Goal: Transaction & Acquisition: Download file/media

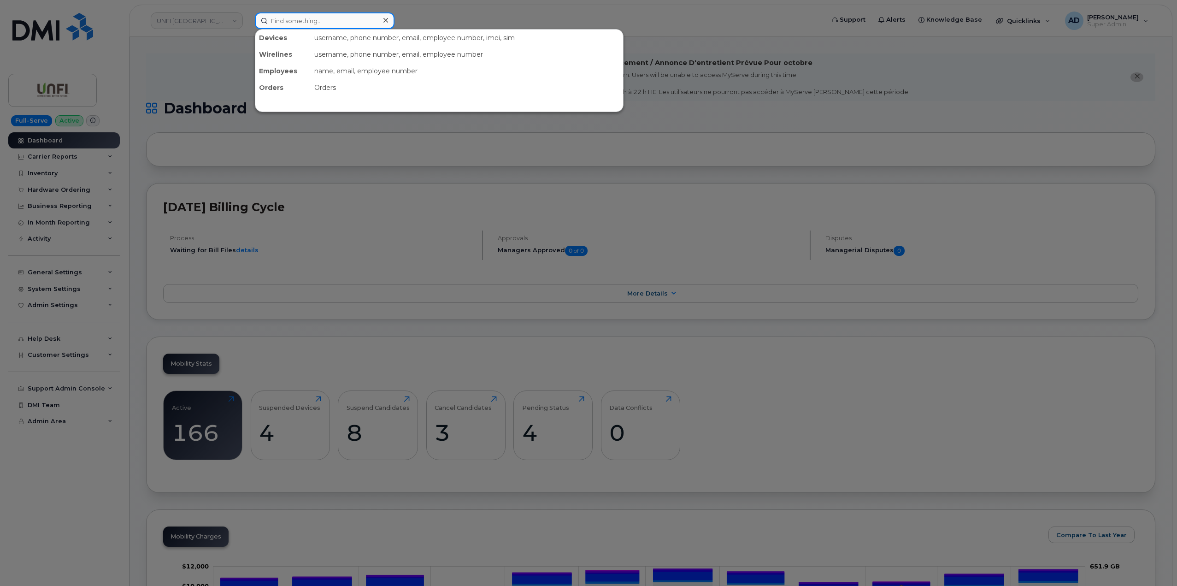
click at [292, 25] on input at bounding box center [325, 20] width 140 height 17
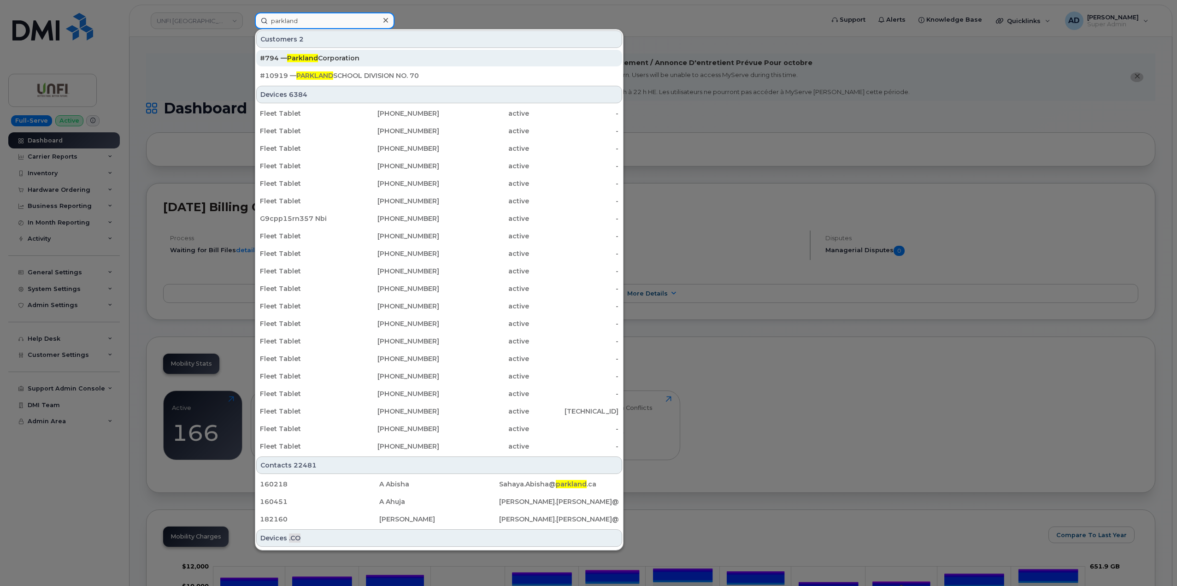
type input "parkland"
click at [350, 56] on div "#794 — Parkland Corporation" at bounding box center [439, 57] width 359 height 9
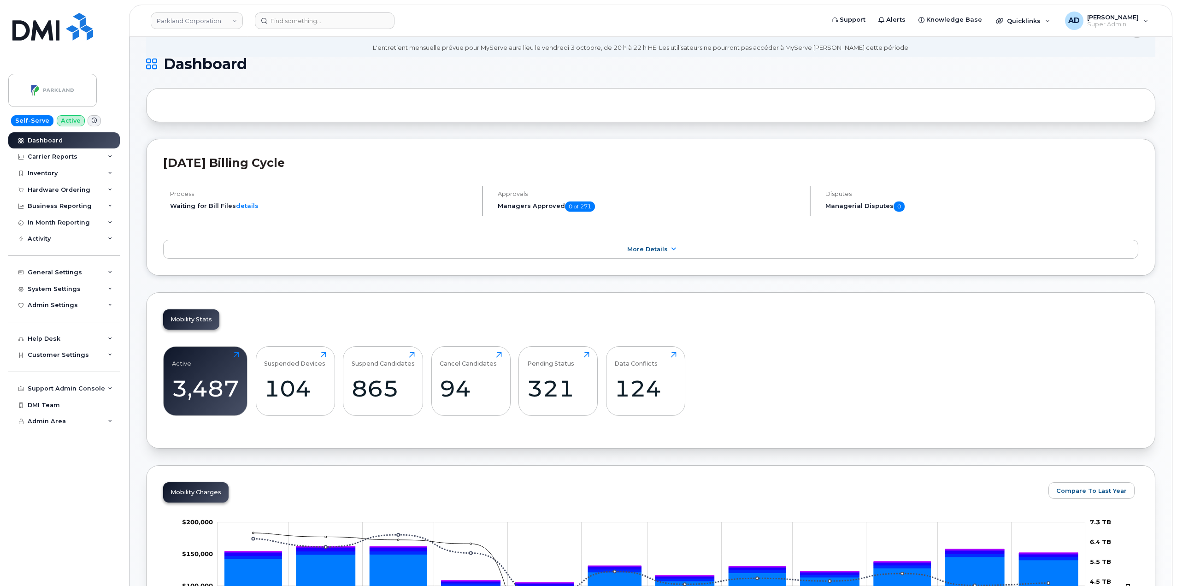
scroll to position [184, 0]
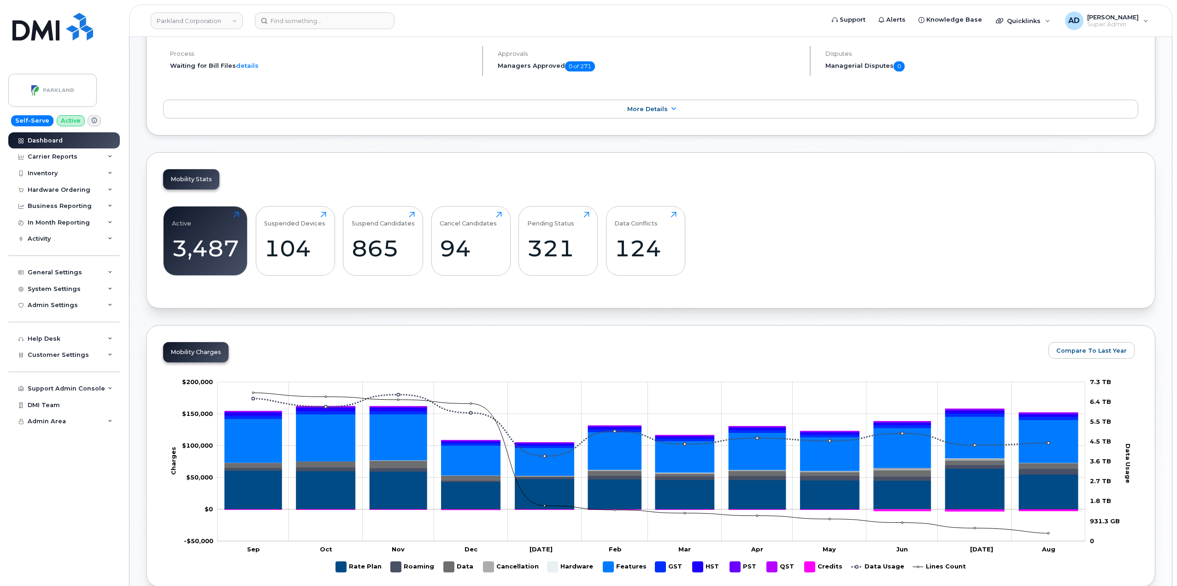
click at [1061, 241] on div "Active 3,487 Click to view more Suspended Devices 104 Click to view more Suspen…" at bounding box center [650, 245] width 975 height 94
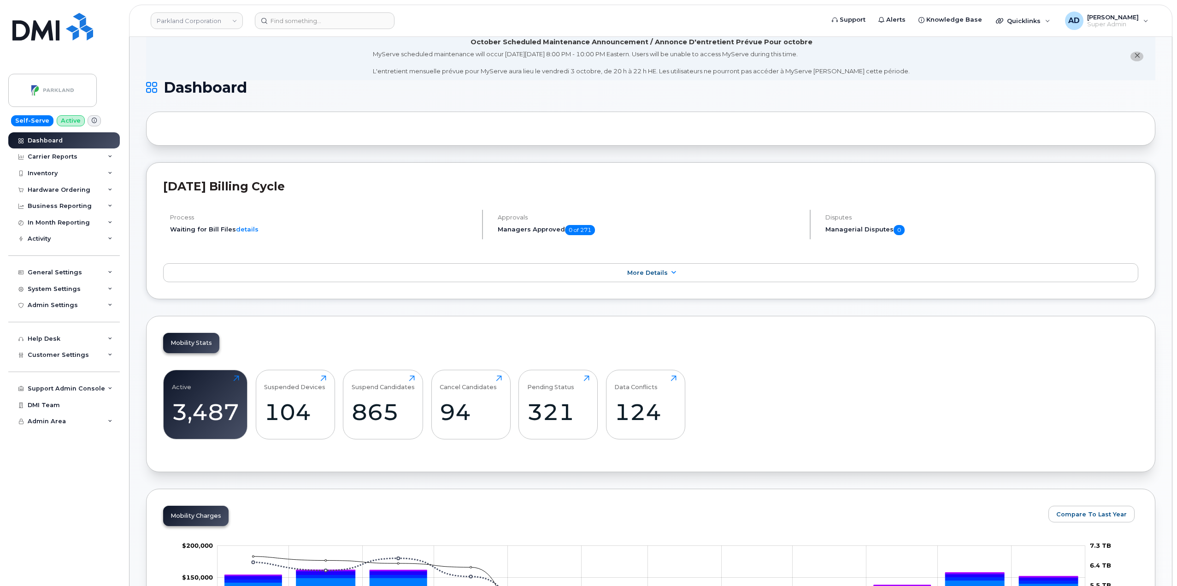
scroll to position [0, 0]
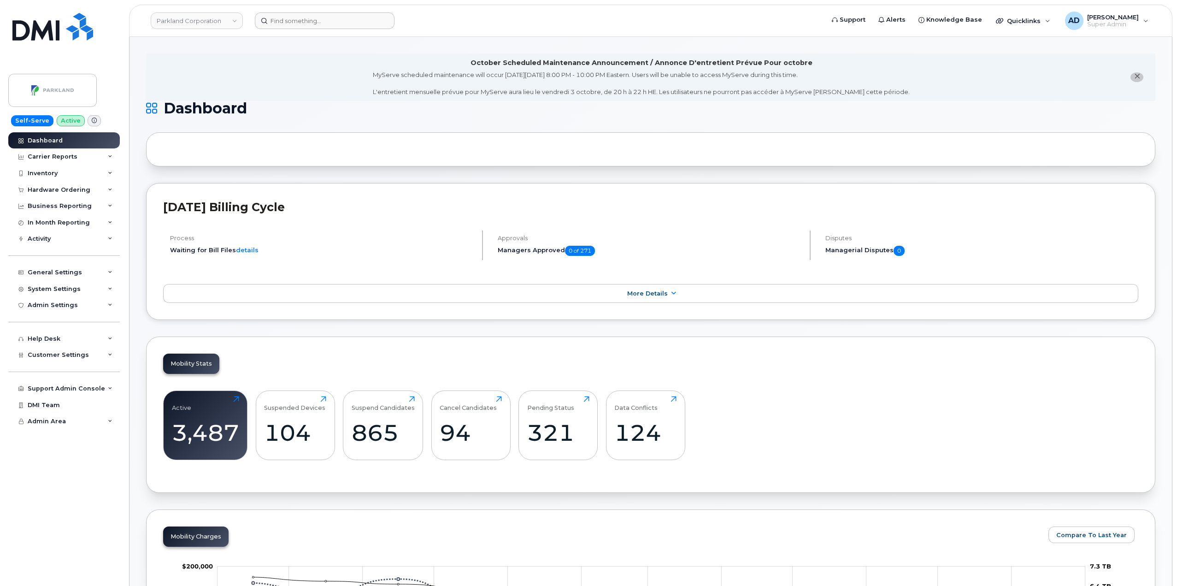
drag, startPoint x: 324, startPoint y: 30, endPoint x: 325, endPoint y: 23, distance: 8.0
click at [324, 29] on header "Parkland Corporation Support Alerts Knowledge Base Quicklinks Suspend / Cancel …" at bounding box center [650, 21] width 1043 height 32
click at [325, 22] on input at bounding box center [325, 20] width 140 height 17
paste input "902-759-7239"
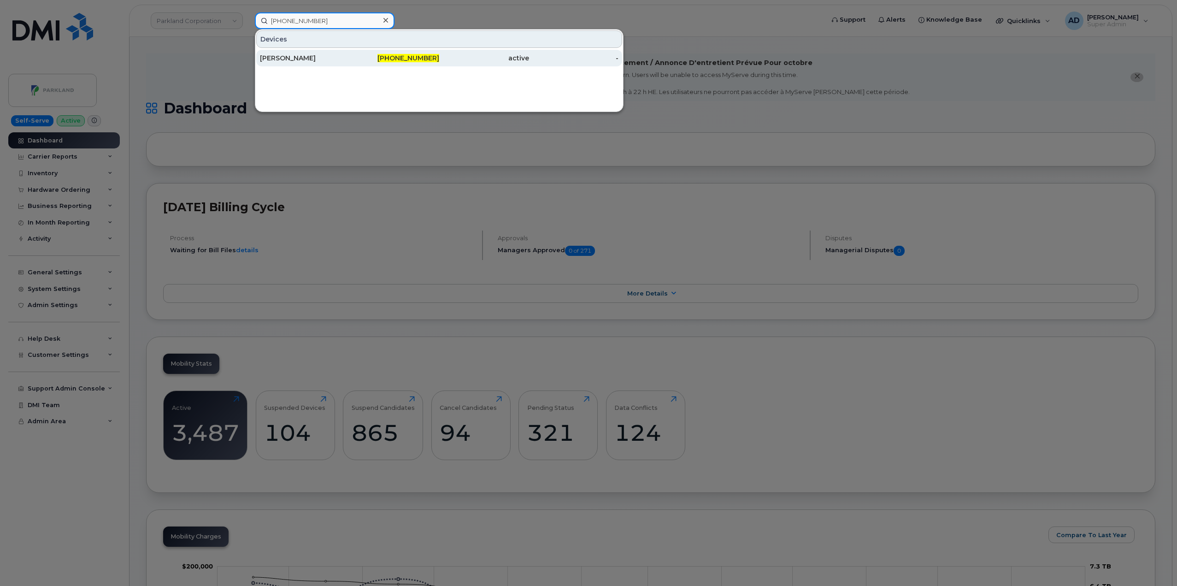
type input "902-759-7239"
click at [432, 59] on span "902-759-7239" at bounding box center [408, 58] width 62 height 8
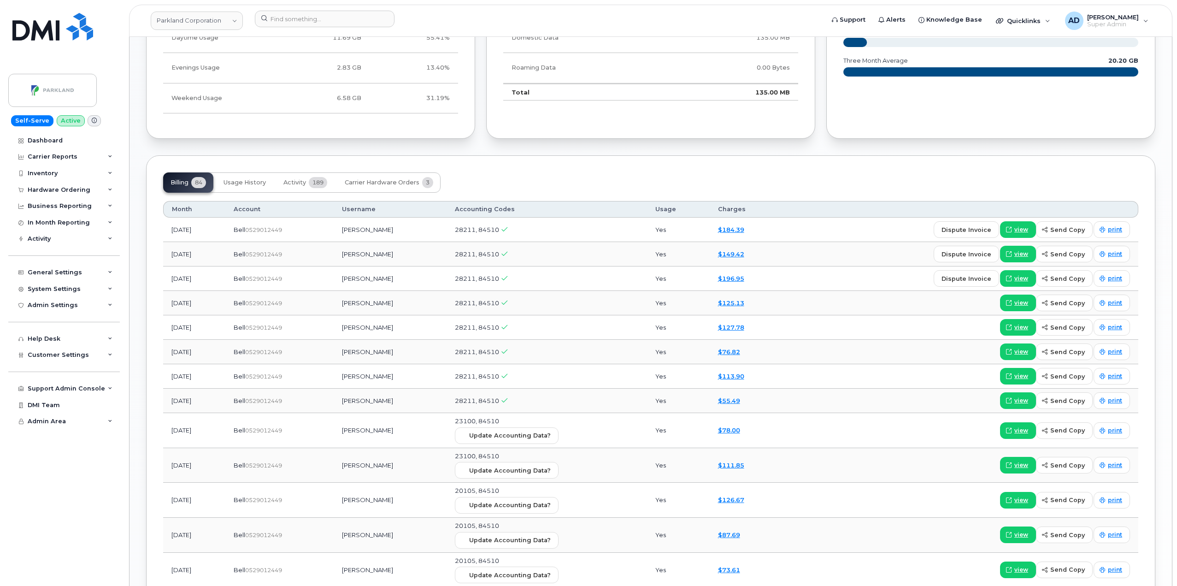
scroll to position [786, 0]
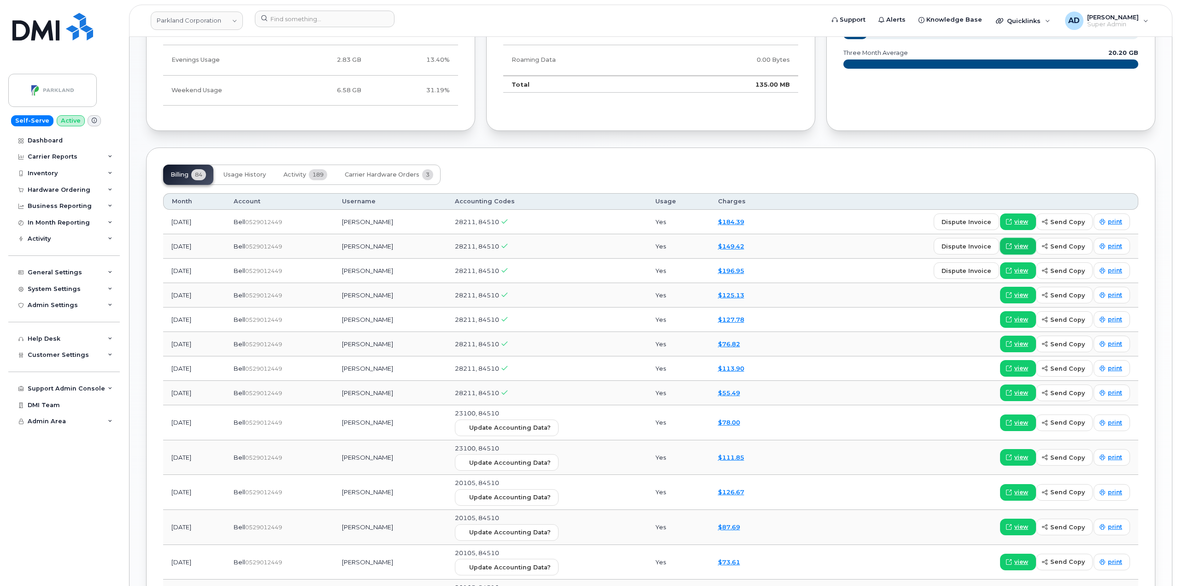
click at [1020, 245] on span "view" at bounding box center [1021, 246] width 14 height 8
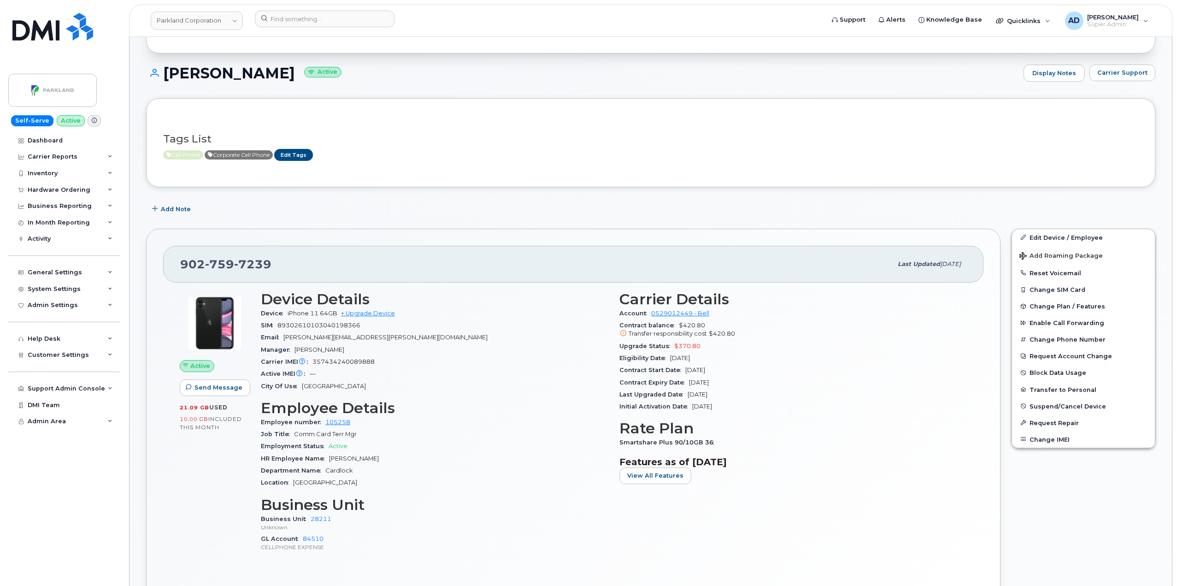
scroll to position [94, 0]
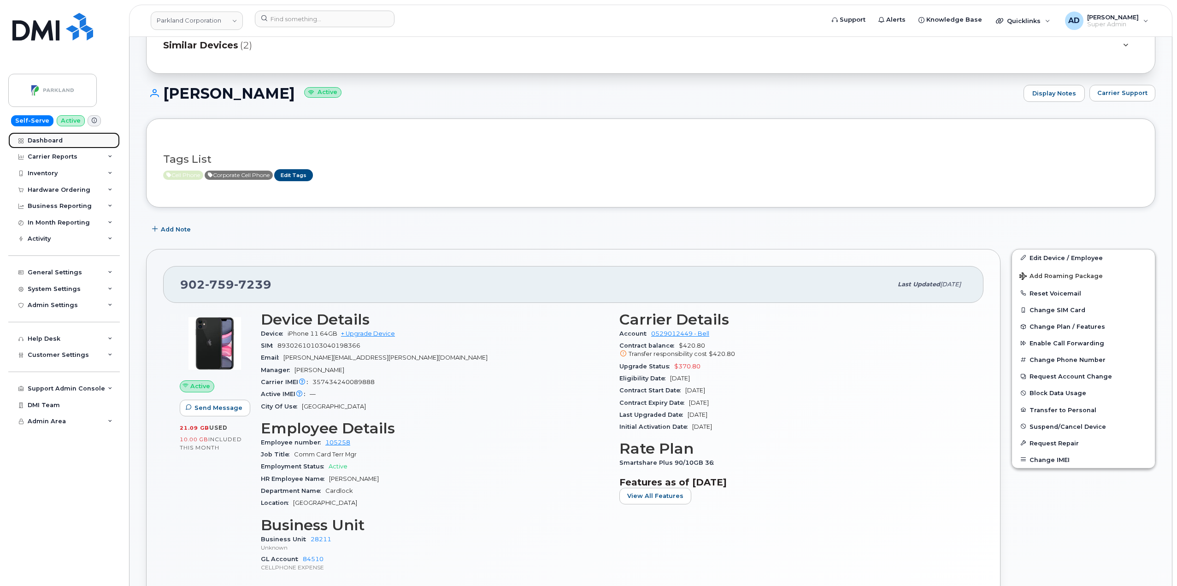
click at [41, 137] on div "Dashboard" at bounding box center [45, 140] width 35 height 7
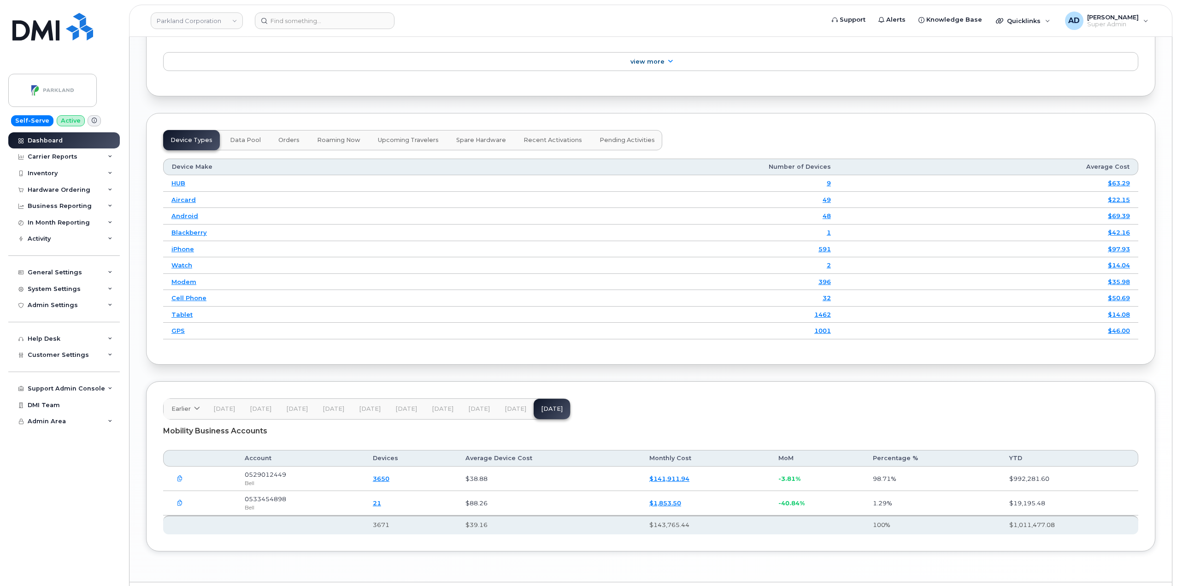
scroll to position [1097, 0]
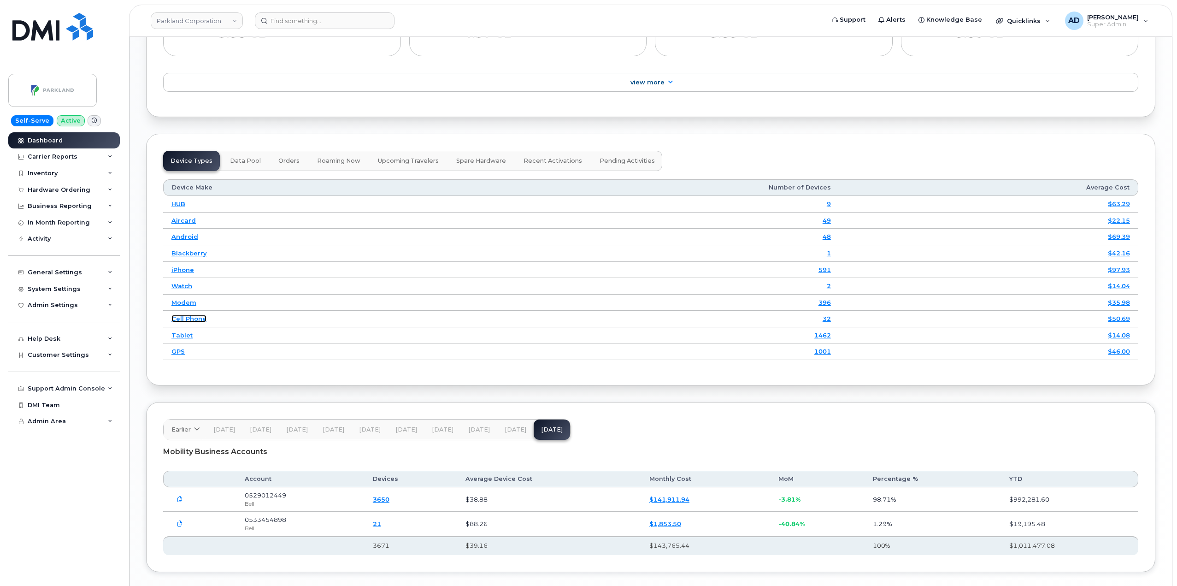
click at [196, 317] on link "Cell Phone" at bounding box center [188, 318] width 35 height 7
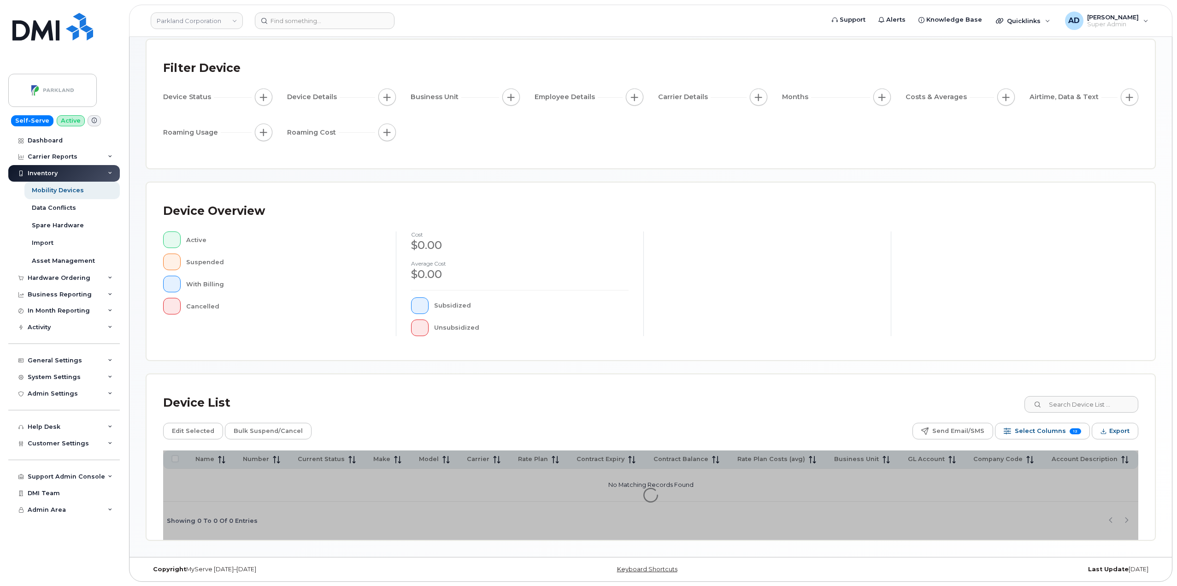
scroll to position [48, 0]
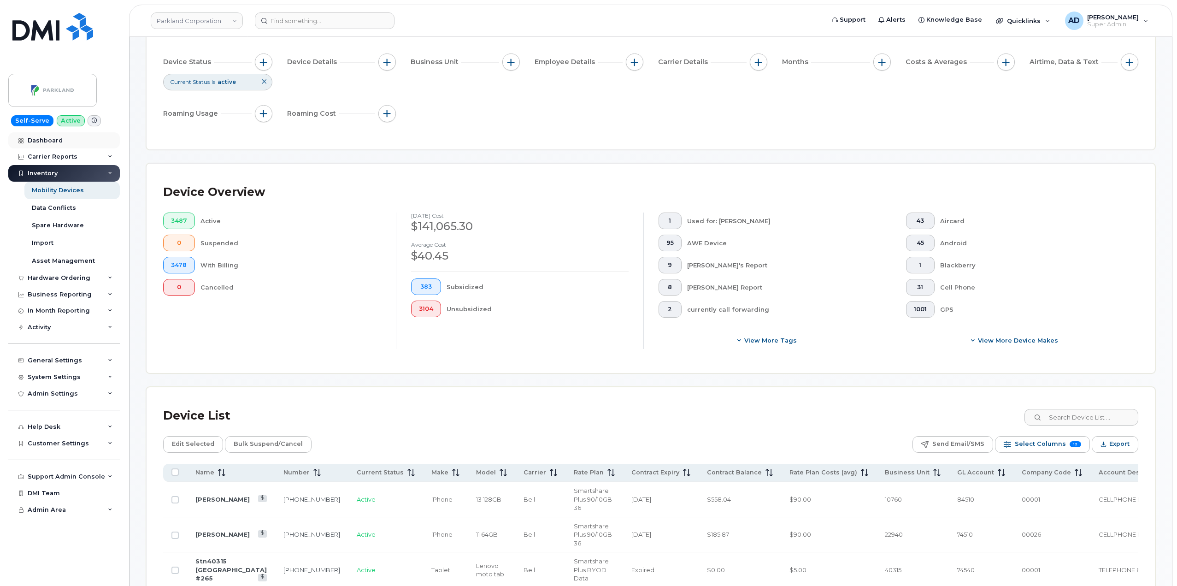
scroll to position [79, 0]
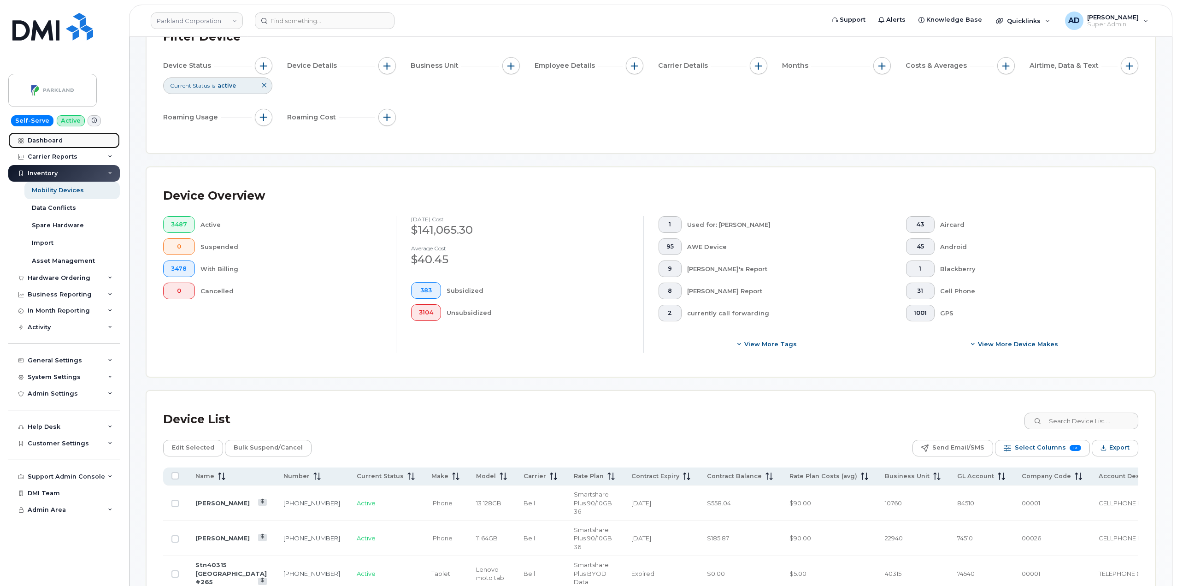
click at [70, 141] on link "Dashboard" at bounding box center [64, 140] width 112 height 17
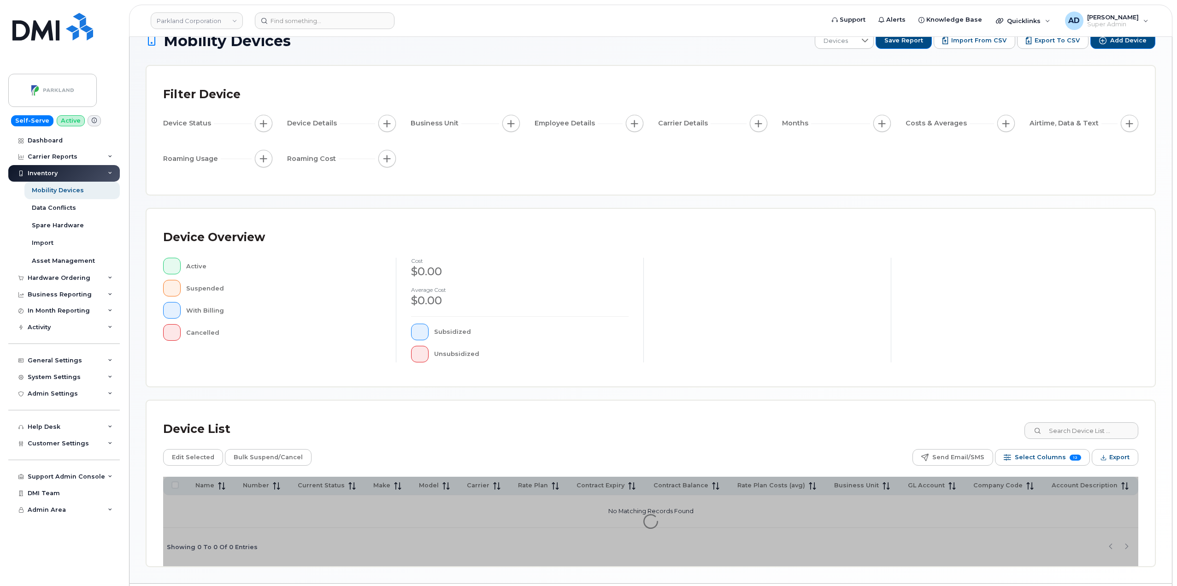
scroll to position [48, 0]
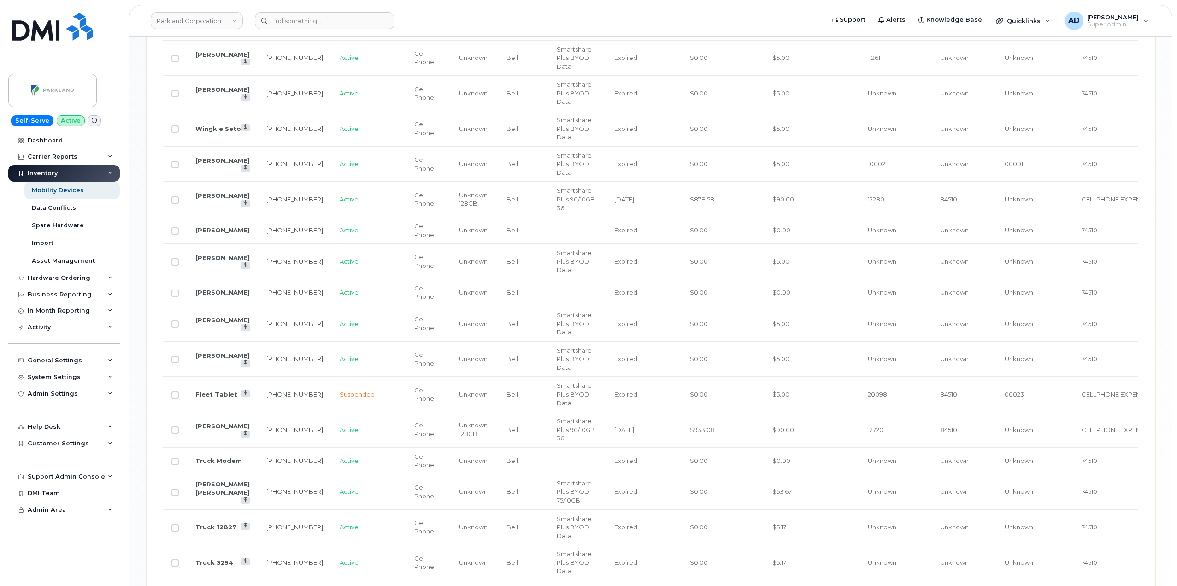
scroll to position [936, 0]
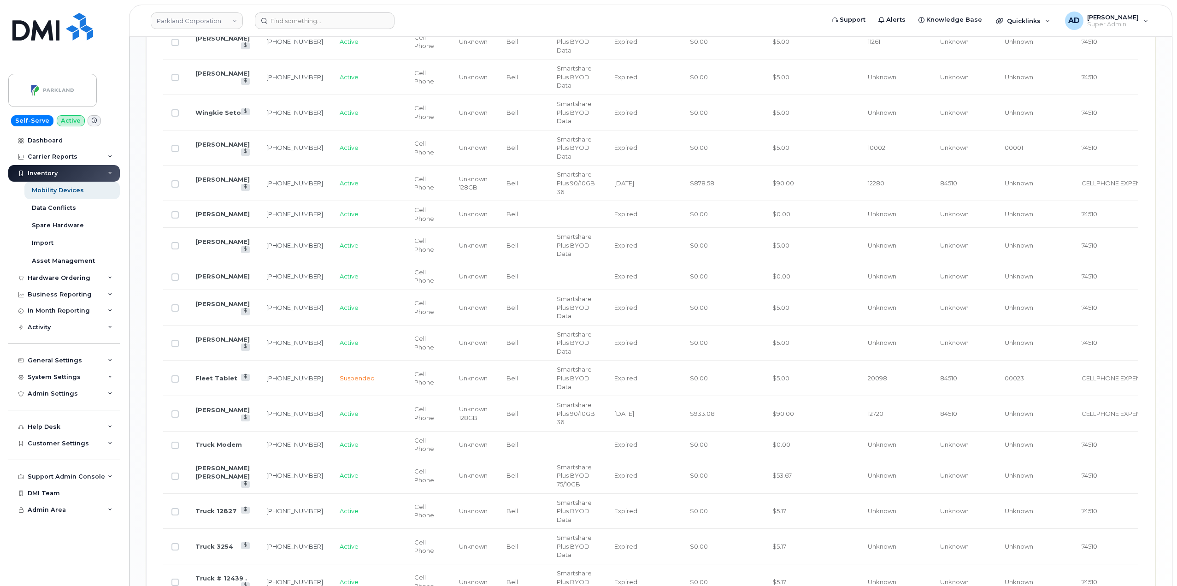
drag, startPoint x: 199, startPoint y: 524, endPoint x: 270, endPoint y: 523, distance: 70.5
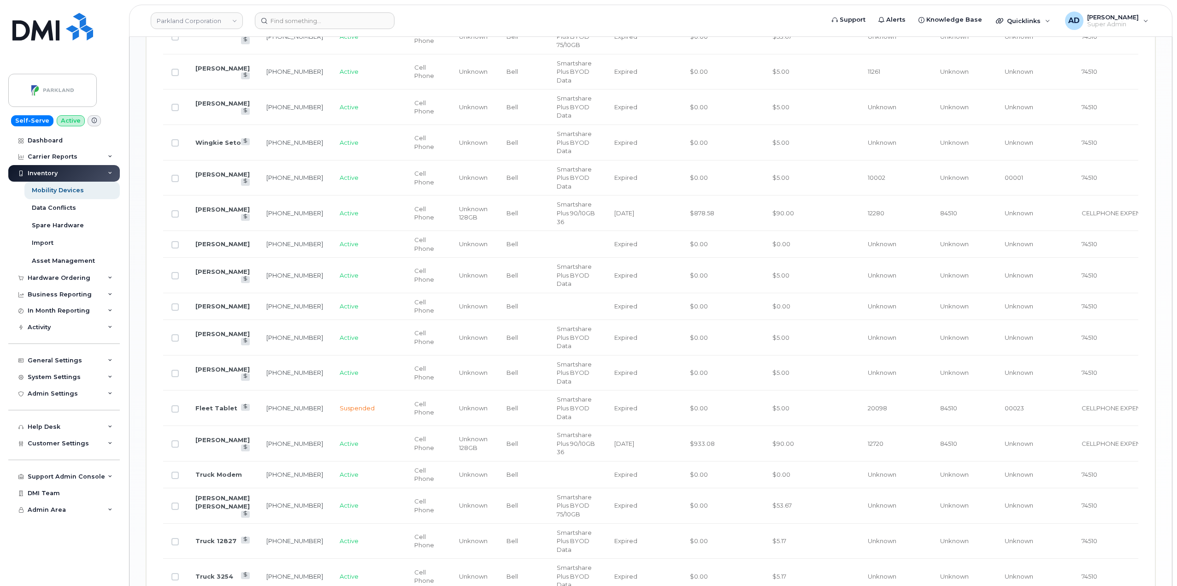
scroll to position [890, 0]
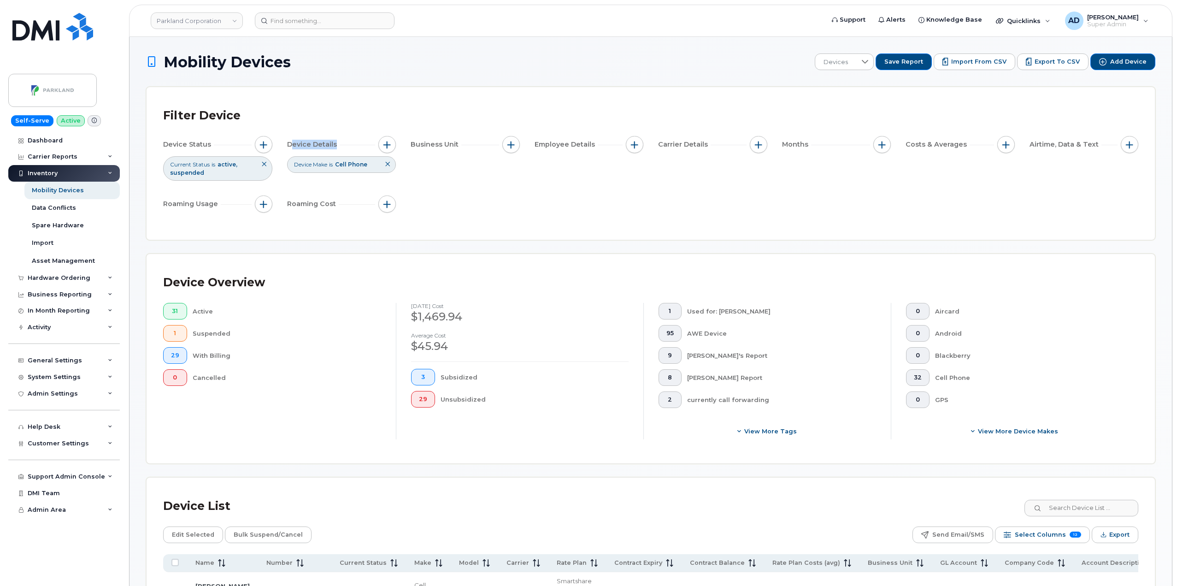
drag, startPoint x: 291, startPoint y: 145, endPoint x: 340, endPoint y: 145, distance: 48.9
click at [337, 142] on span "Device Details" at bounding box center [313, 145] width 53 height 10
click at [417, 168] on div "Device Status Current Status is active suspended Device Details Device Make is …" at bounding box center [650, 176] width 975 height 80
click at [387, 144] on span "button" at bounding box center [386, 144] width 7 height 7
click at [586, 200] on div "Device Status Current Status is active suspended Device Details Device Make is …" at bounding box center [650, 176] width 975 height 80
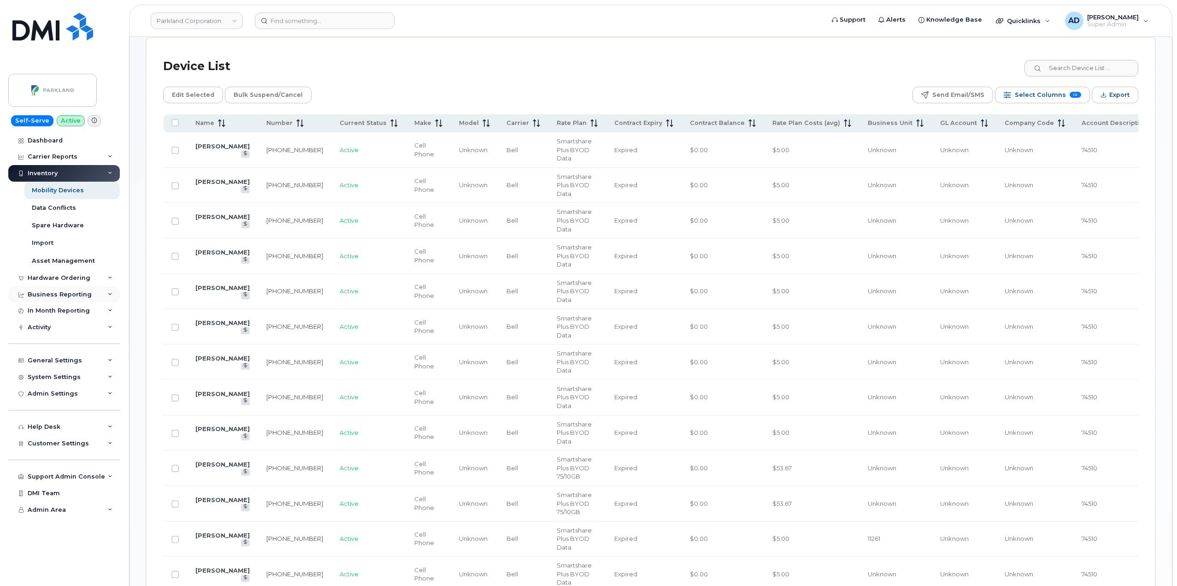
scroll to position [461, 0]
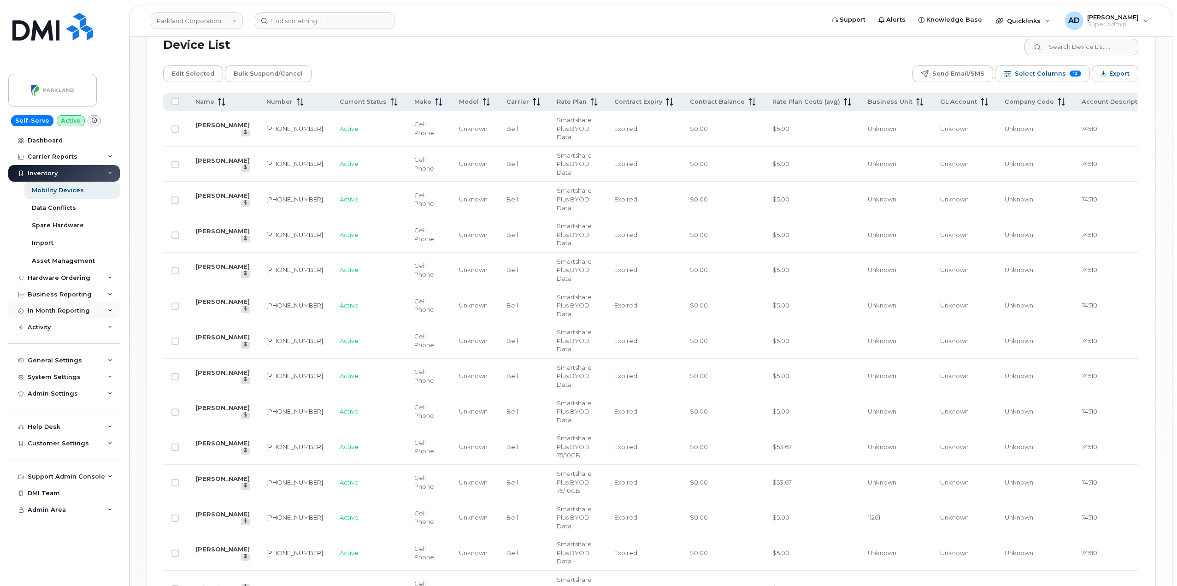
click at [63, 310] on div "In Month Reporting" at bounding box center [59, 310] width 62 height 7
click at [68, 342] on div "Data Pooling" at bounding box center [52, 345] width 41 height 8
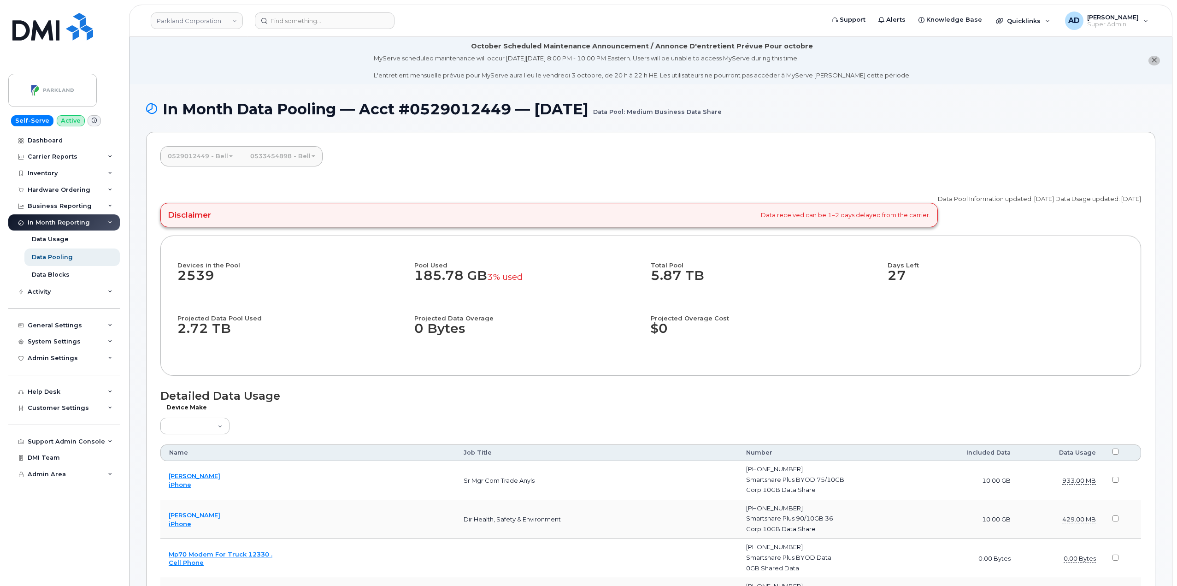
drag, startPoint x: 725, startPoint y: 214, endPoint x: 895, endPoint y: 221, distance: 170.2
click at [895, 221] on div "Disclaimer Data received can be 1–2 days delayed from the carrier." at bounding box center [548, 215] width 777 height 24
click at [312, 156] on span at bounding box center [314, 156] width 4 height 2
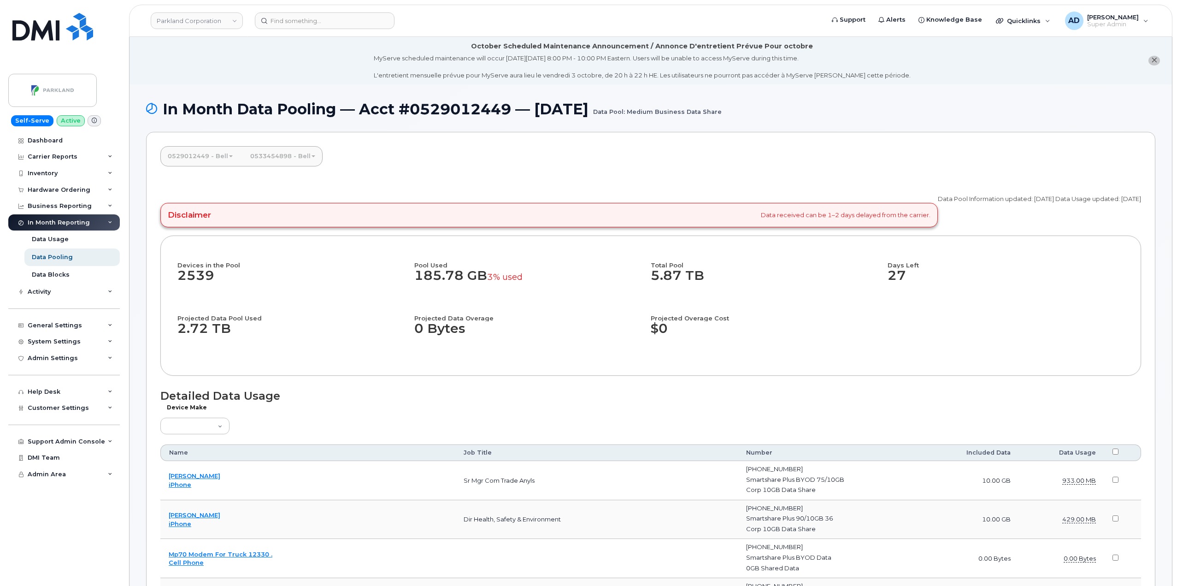
click at [212, 155] on link "0529012449 - Bell" at bounding box center [200, 156] width 80 height 20
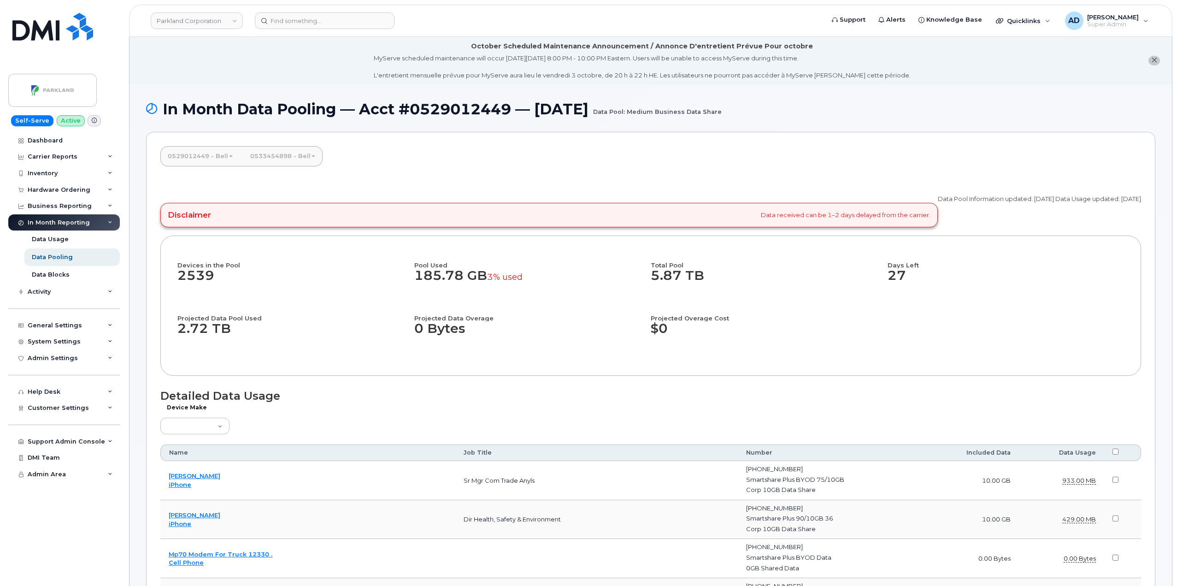
click at [199, 154] on link "0529012449 - Bell" at bounding box center [200, 156] width 80 height 20
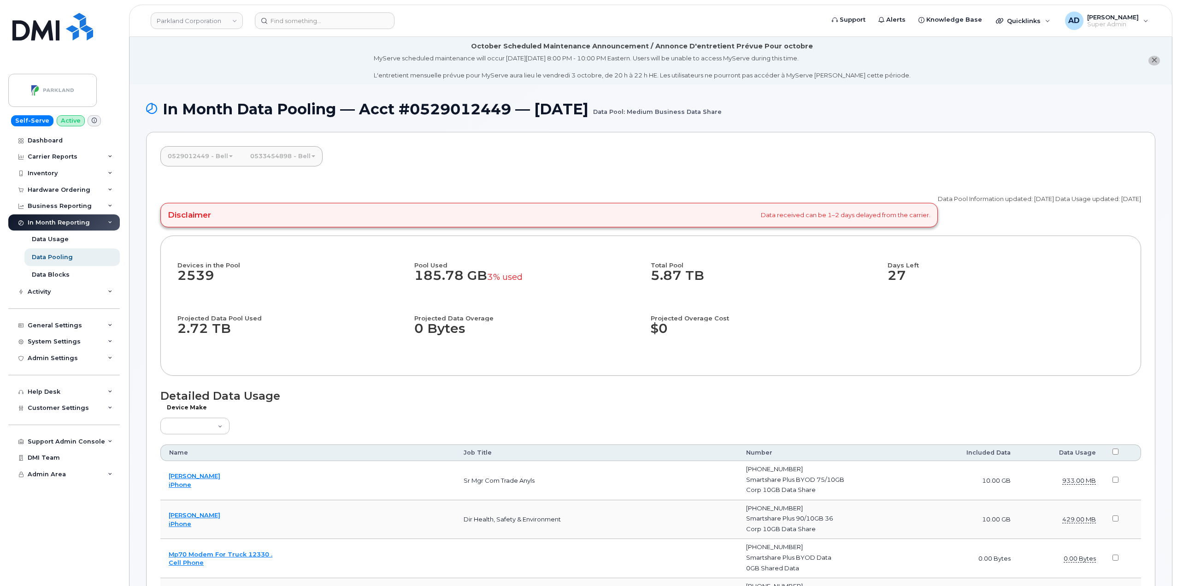
click at [306, 155] on link "0533454898 - Bell" at bounding box center [283, 156] width 80 height 20
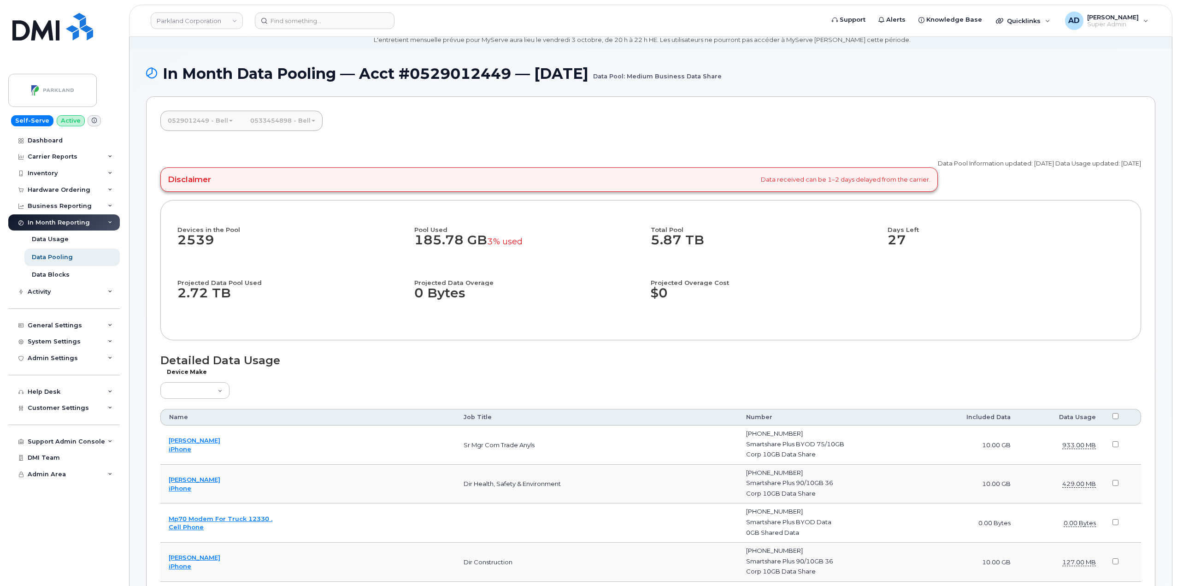
scroll to position [138, 0]
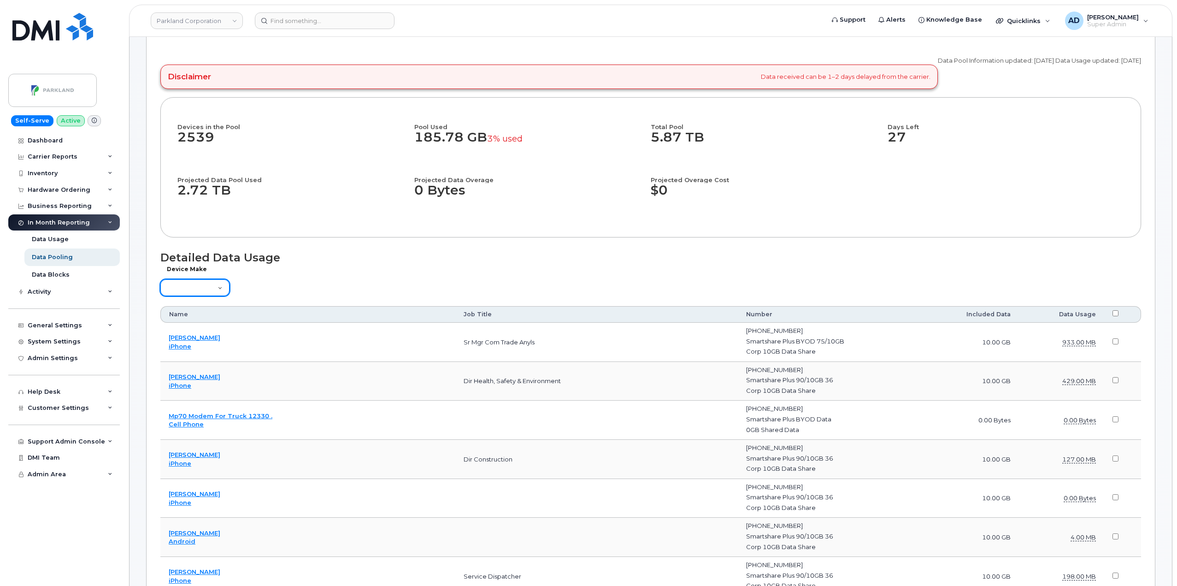
click at [199, 283] on select "Aircard Android Blackberry Cell Phone GPS HUB iPhone Laptop Mike Modem Pager Ta…" at bounding box center [194, 287] width 69 height 17
click at [508, 253] on h1 "Detailed Data Usage" at bounding box center [650, 257] width 981 height 12
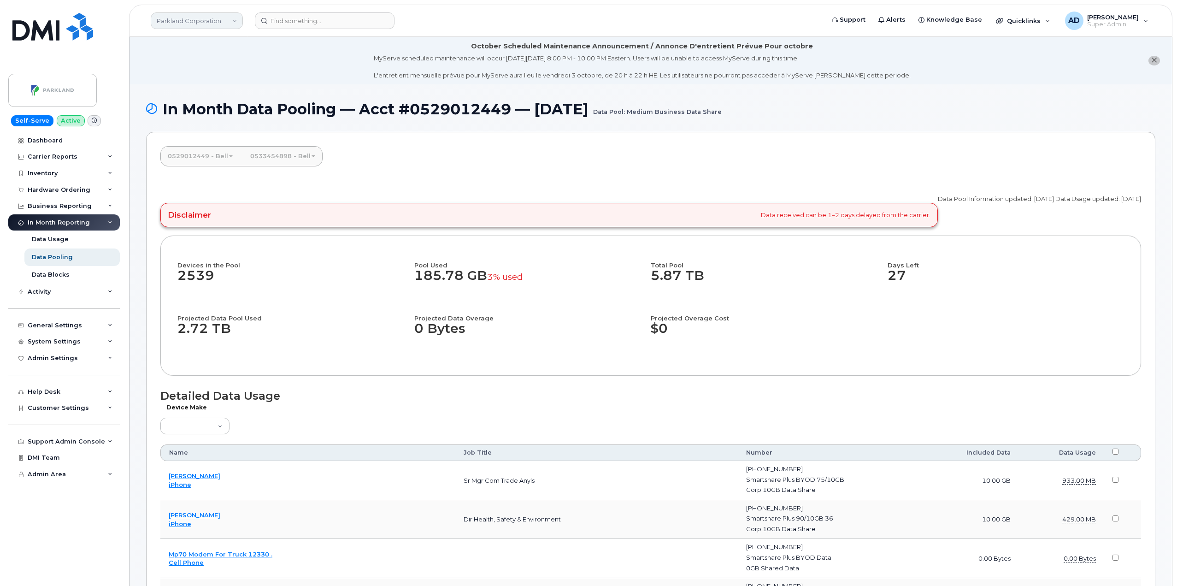
click at [181, 24] on link "Parkland Corporation" at bounding box center [197, 20] width 92 height 17
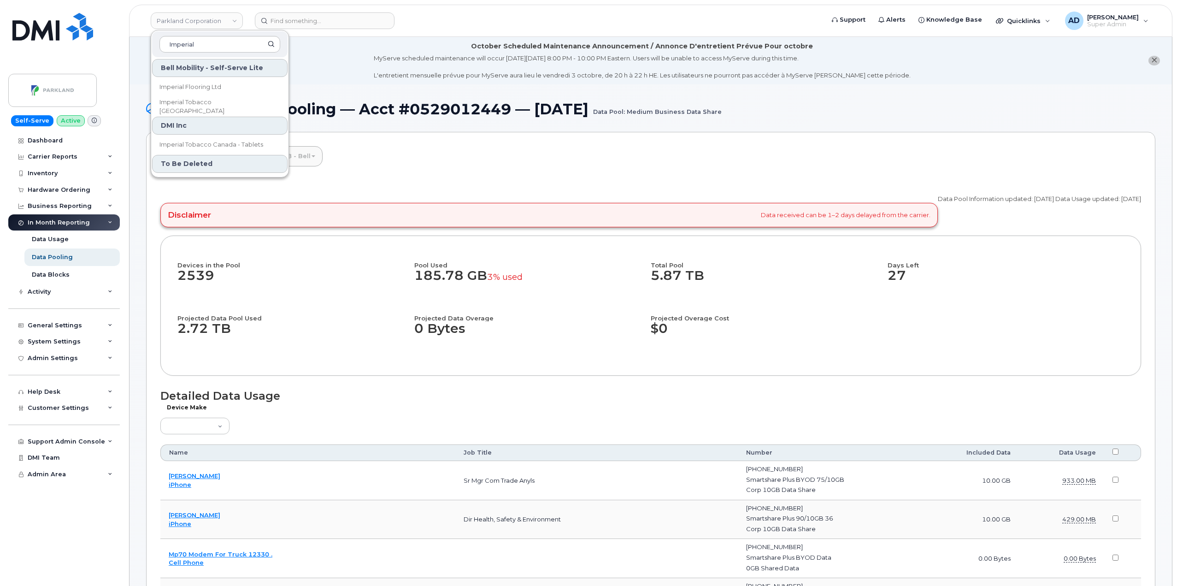
type input "Imperial"
click at [220, 108] on span "Imperial Tobacco Canada" at bounding box center [212, 107] width 106 height 18
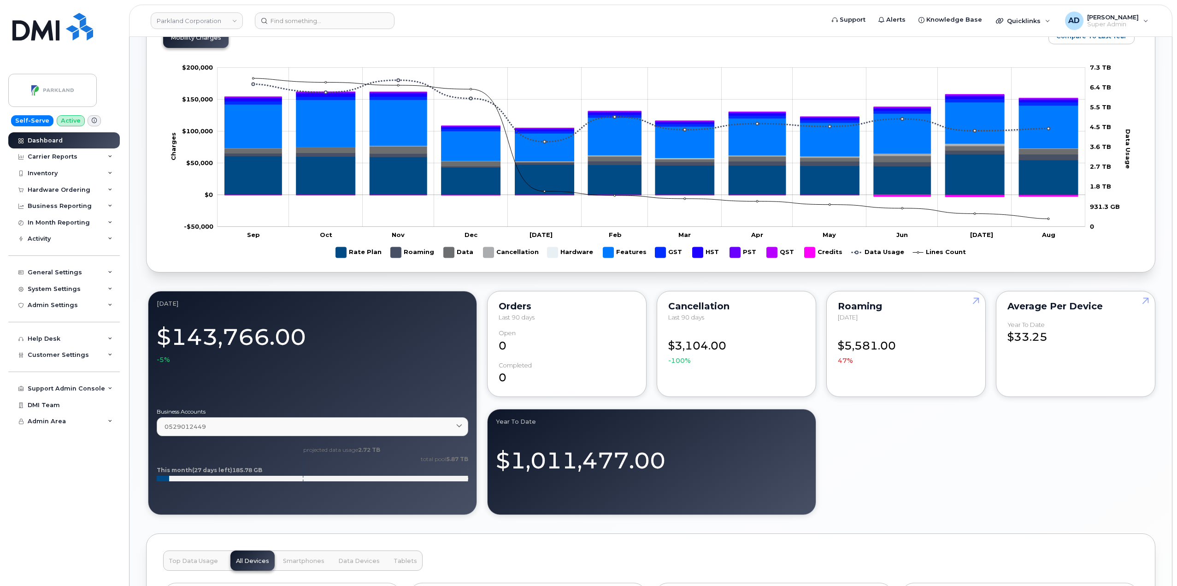
scroll to position [452, 0]
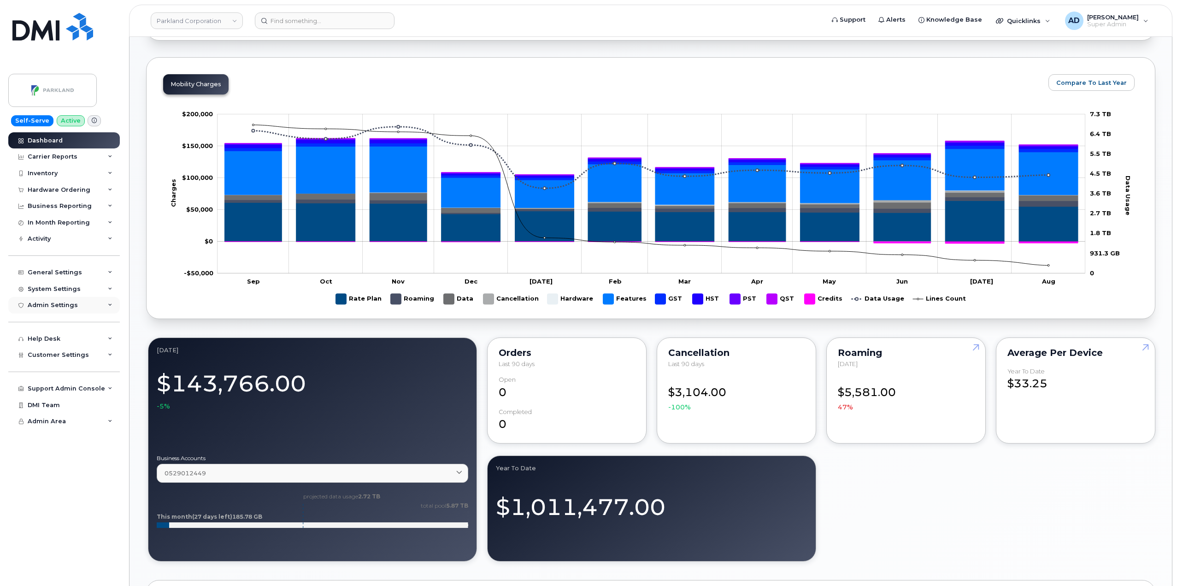
click at [82, 306] on div "Admin Settings" at bounding box center [64, 305] width 112 height 17
click at [87, 239] on div "Activity" at bounding box center [64, 238] width 112 height 17
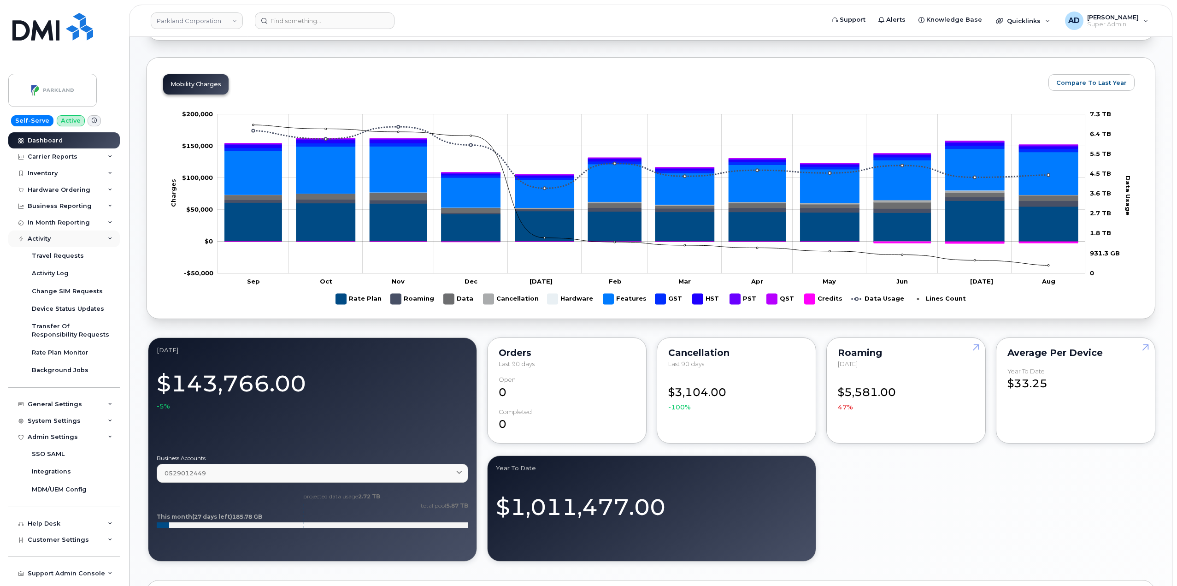
drag, startPoint x: 85, startPoint y: 238, endPoint x: 88, endPoint y: 231, distance: 7.3
click at [85, 238] on div "Activity" at bounding box center [64, 238] width 112 height 17
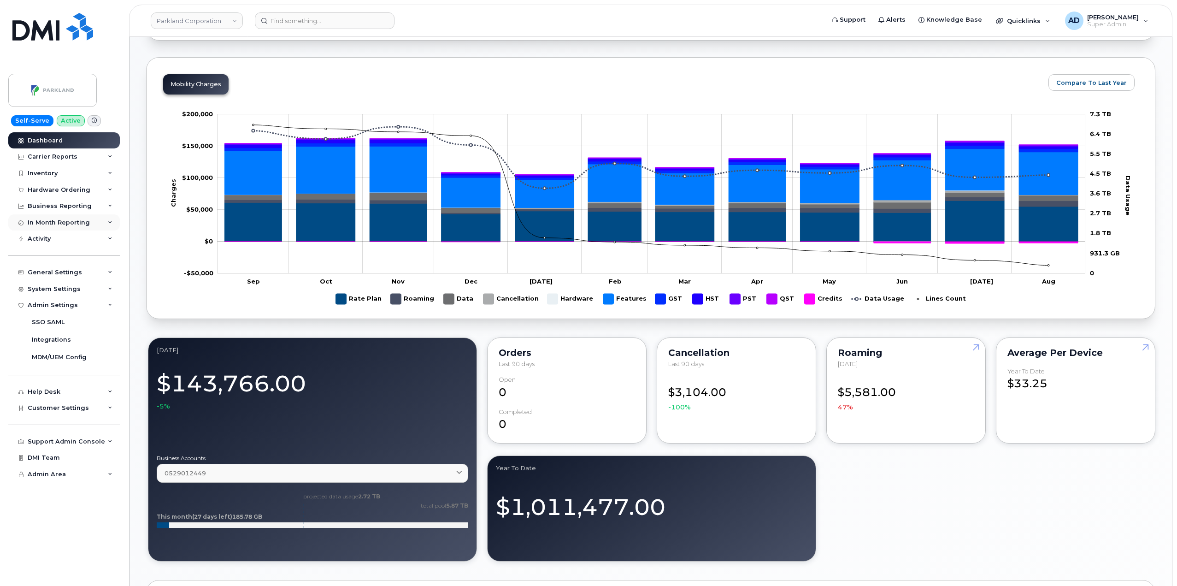
click at [91, 220] on div "In Month Reporting" at bounding box center [64, 222] width 112 height 17
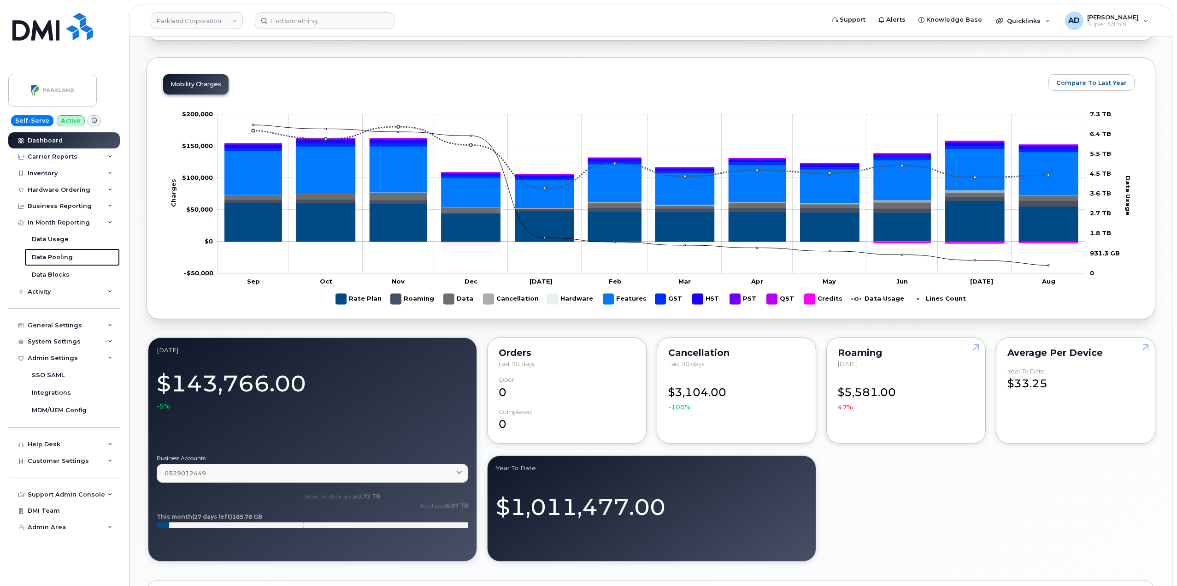
click at [73, 256] on link "Data Pooling" at bounding box center [71, 257] width 95 height 18
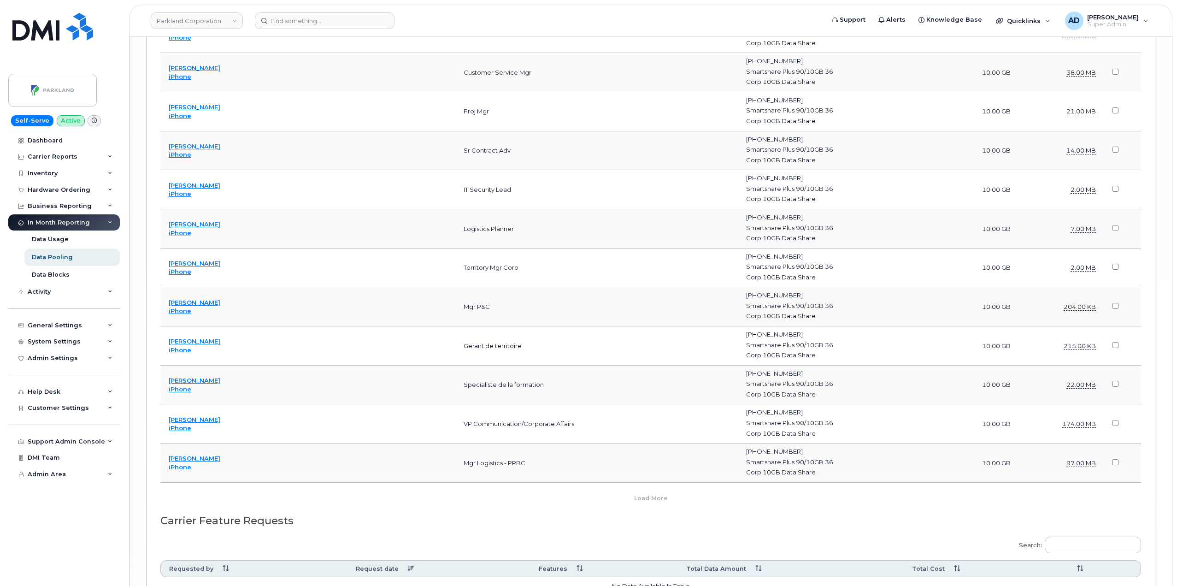
scroll to position [3979, 0]
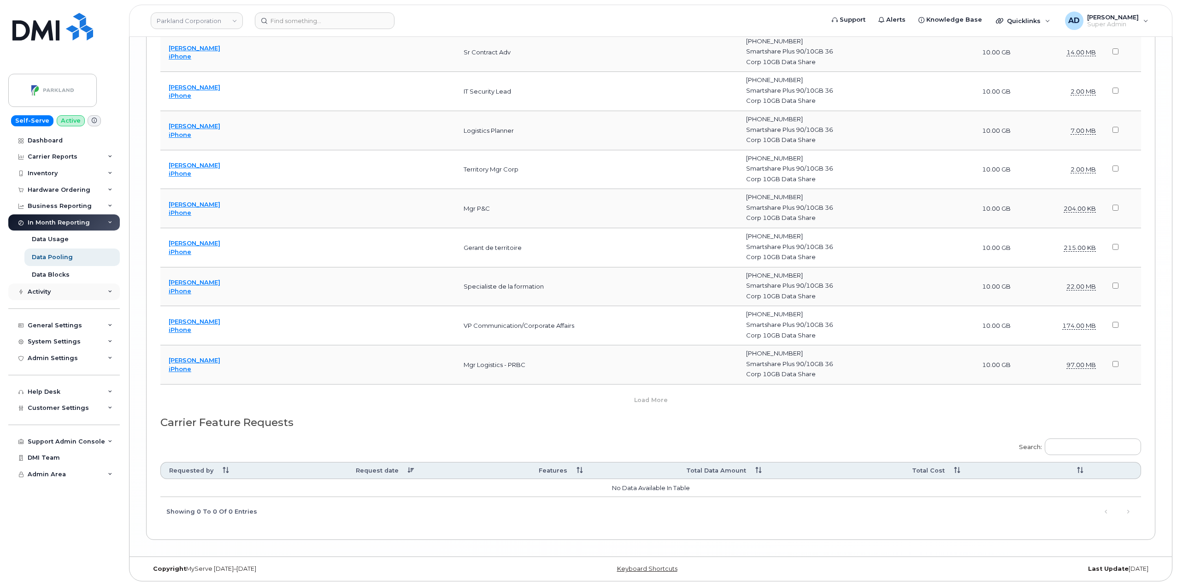
click at [66, 289] on div "Activity" at bounding box center [64, 291] width 112 height 17
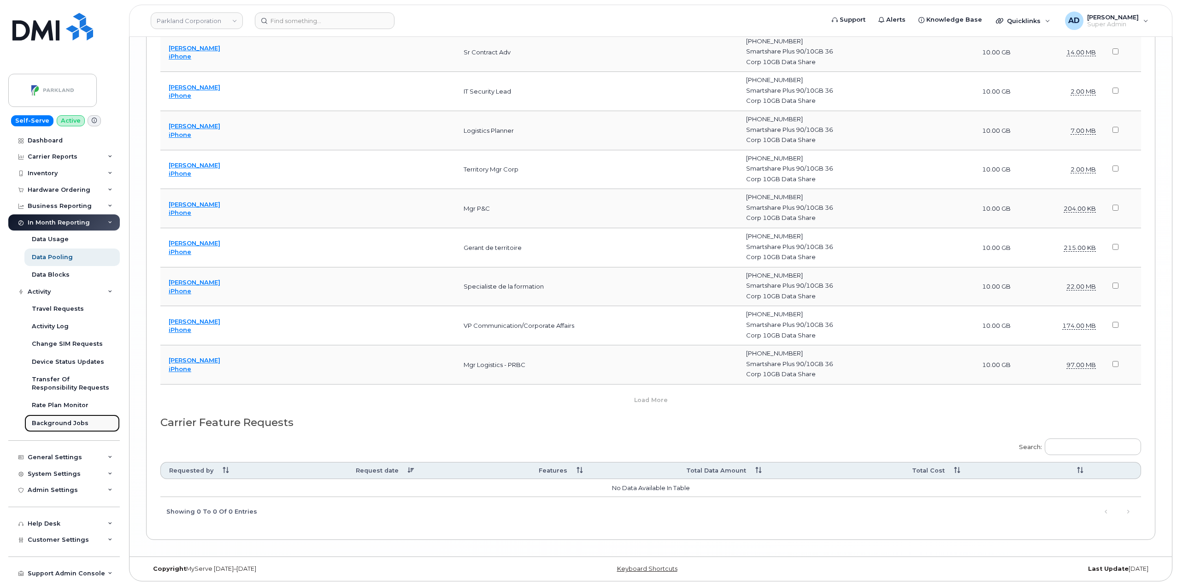
click at [68, 421] on div "Background Jobs" at bounding box center [60, 423] width 57 height 8
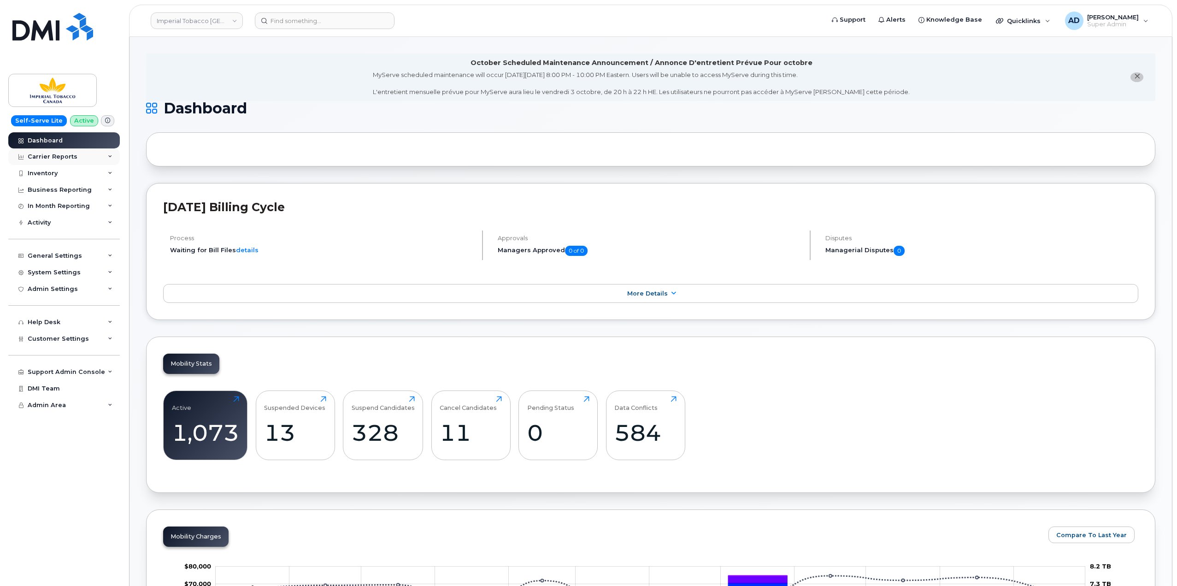
click at [89, 155] on div "Carrier Reports" at bounding box center [64, 156] width 112 height 17
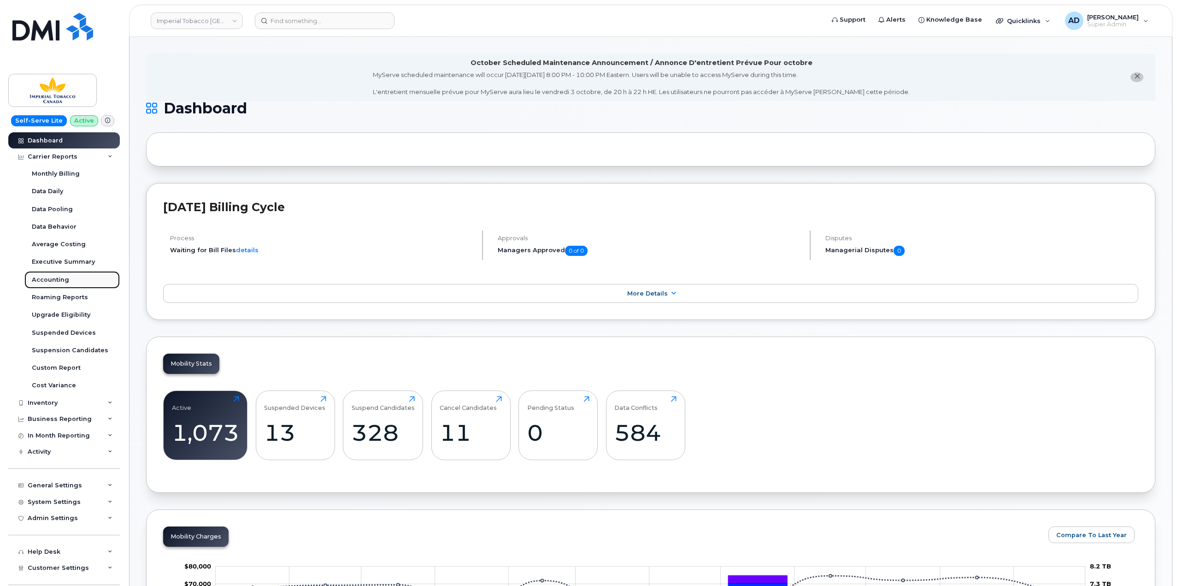
click at [74, 281] on link "Accounting" at bounding box center [71, 280] width 95 height 18
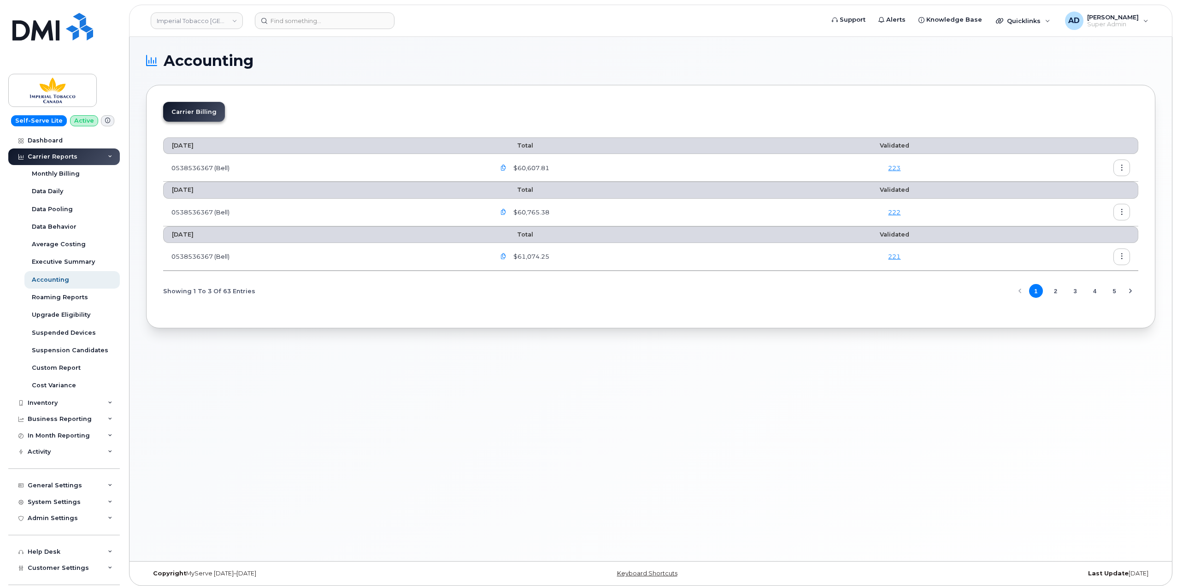
click at [506, 168] on icon "button" at bounding box center [503, 168] width 6 height 6
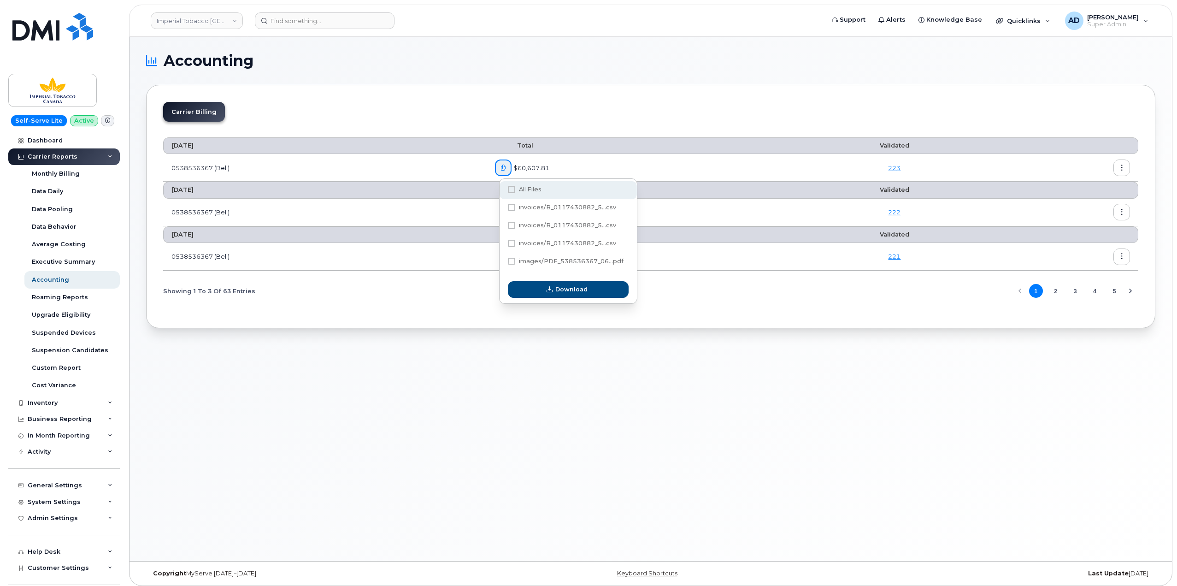
click at [534, 192] on span "All Files" at bounding box center [530, 189] width 23 height 7
click at [501, 192] on input "All Files" at bounding box center [499, 190] width 5 height 5
checkbox input "true"
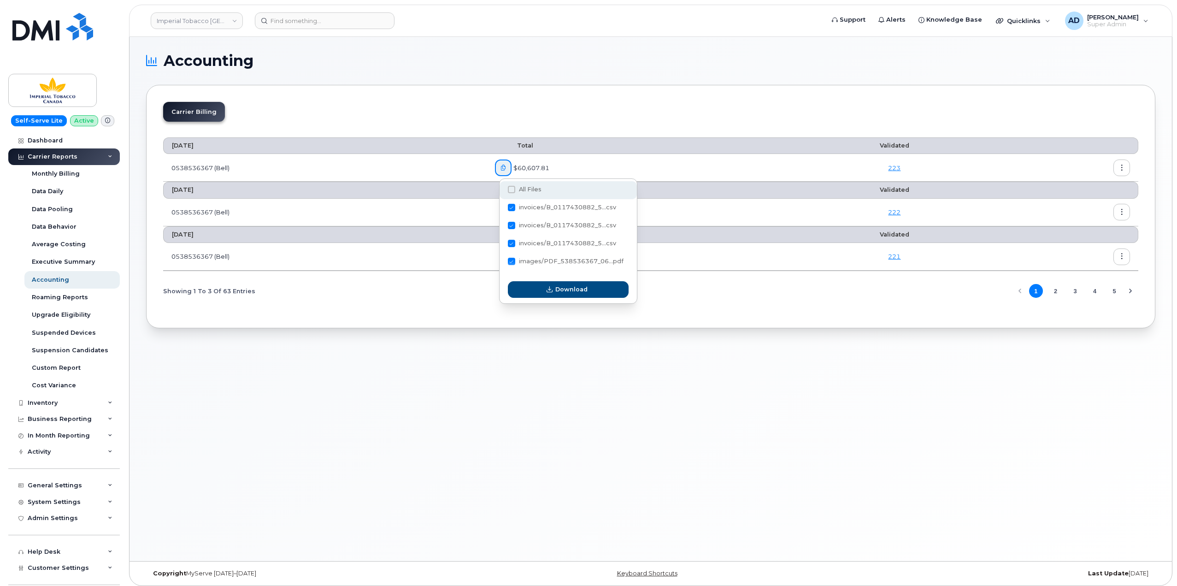
checkbox input "true"
click at [580, 291] on span "Download" at bounding box center [571, 289] width 32 height 9
